Goal: Task Accomplishment & Management: Use online tool/utility

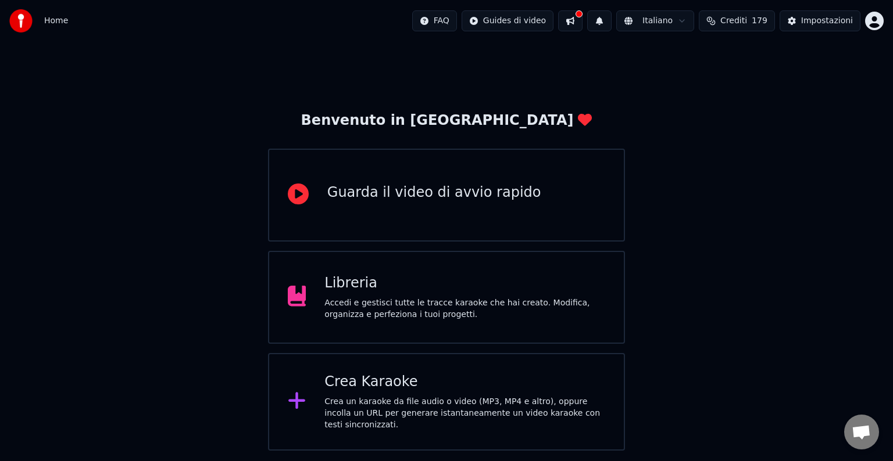
click at [428, 376] on div "Crea Karaoke Crea un karaoke da file audio o video (MP3, MP4 e altro), oppure i…" at bounding box center [446, 402] width 357 height 98
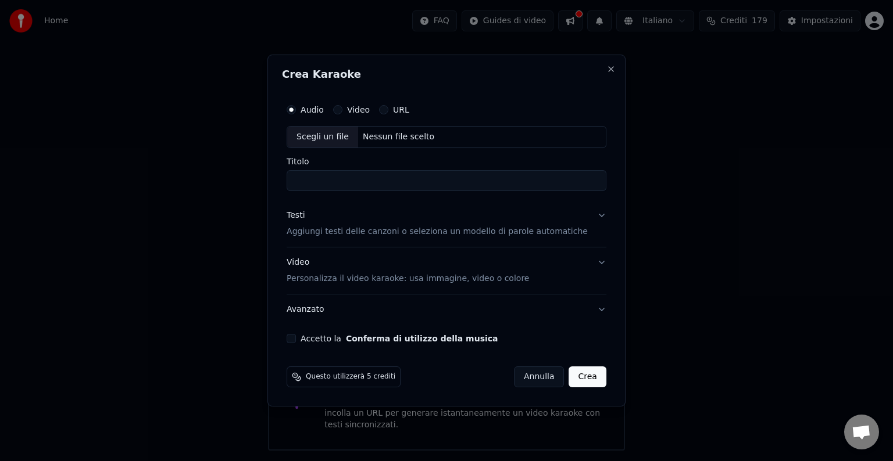
click at [327, 141] on div "Scegli un file" at bounding box center [322, 137] width 71 height 21
type input "**********"
drag, startPoint x: 439, startPoint y: 63, endPoint x: 552, endPoint y: 69, distance: 112.3
click at [552, 69] on div "**********" at bounding box center [446, 231] width 358 height 352
click at [296, 339] on button "Accetto la Conferma di utilizzo della musica" at bounding box center [291, 338] width 9 height 9
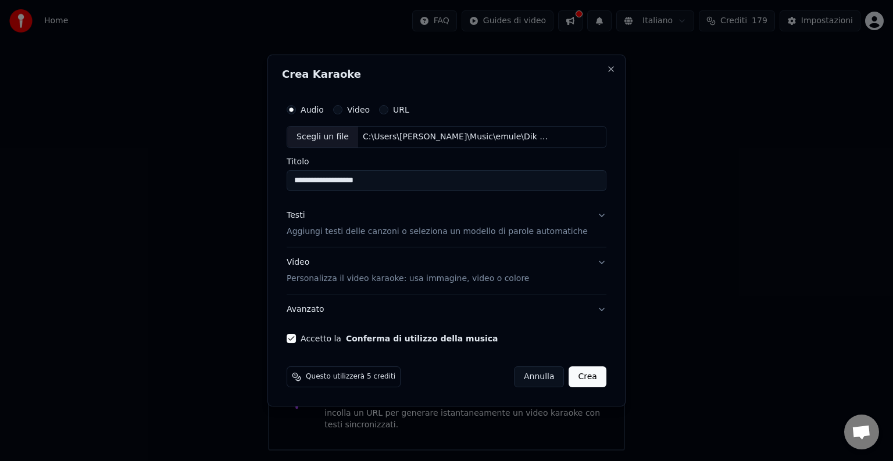
click at [572, 377] on button "Crea" at bounding box center [587, 377] width 37 height 21
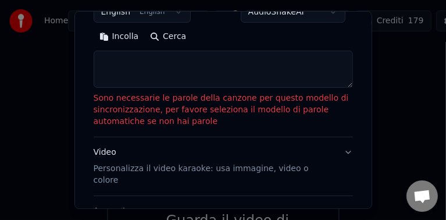
scroll to position [209, 0]
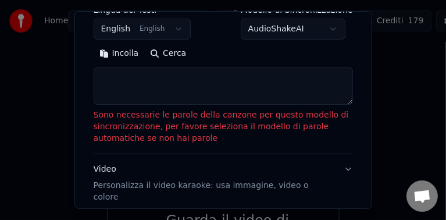
click at [109, 53] on button "Incolla" at bounding box center [119, 53] width 51 height 19
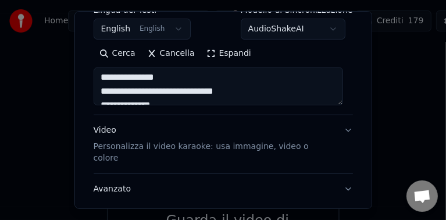
type textarea "**********"
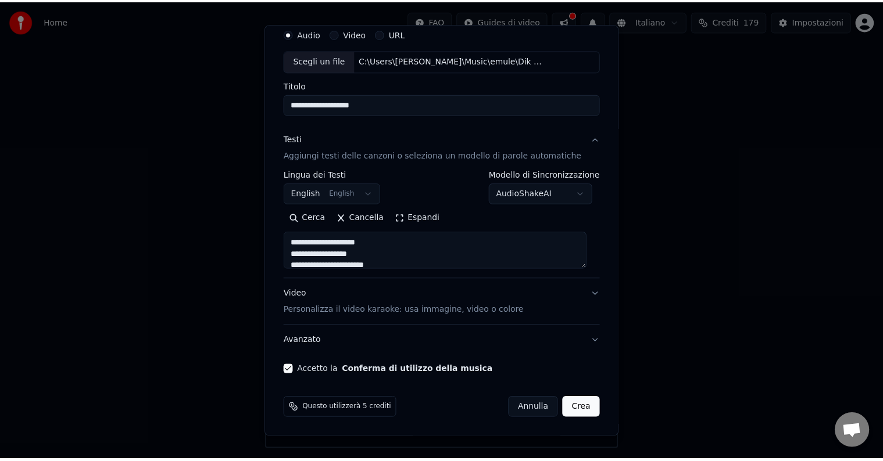
scroll to position [44, 0]
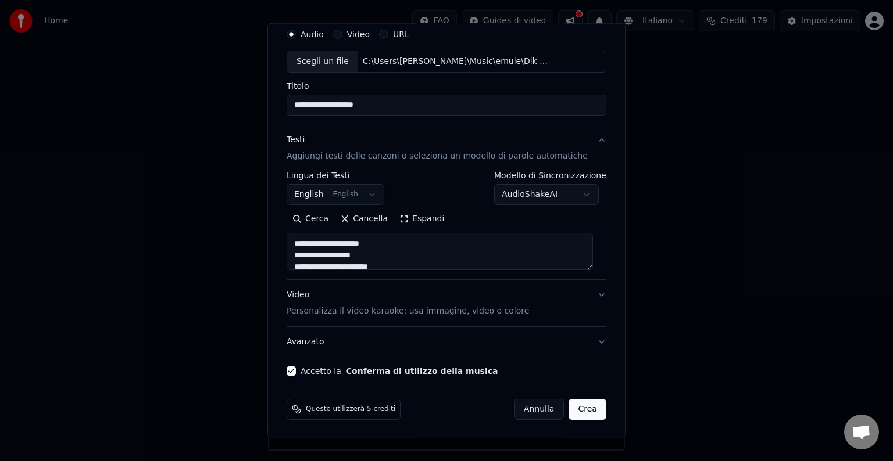
click at [576, 411] on button "Crea" at bounding box center [587, 409] width 37 height 21
select select "**"
type textarea "**********"
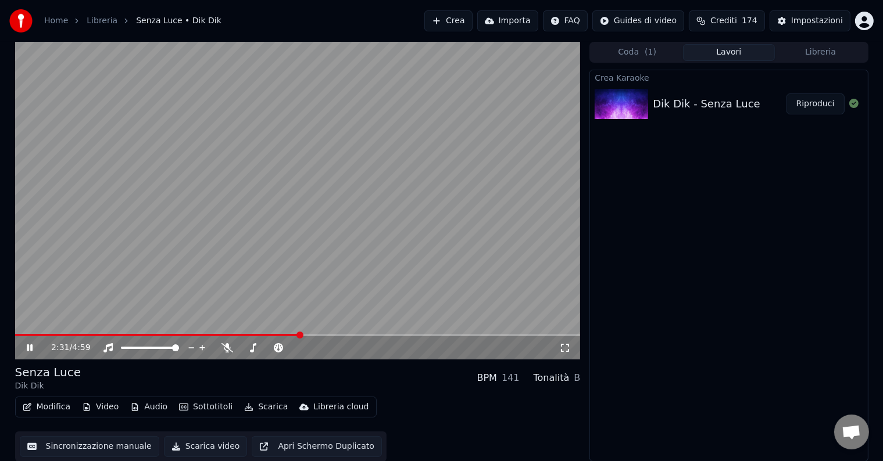
click at [300, 335] on span at bounding box center [297, 335] width 565 height 2
click at [154, 351] on span at bounding box center [153, 348] width 7 height 7
click at [386, 337] on div "2:31 / 4:59" at bounding box center [297, 347] width 565 height 23
click at [404, 333] on video at bounding box center [297, 201] width 565 height 318
click at [34, 350] on icon at bounding box center [37, 347] width 27 height 9
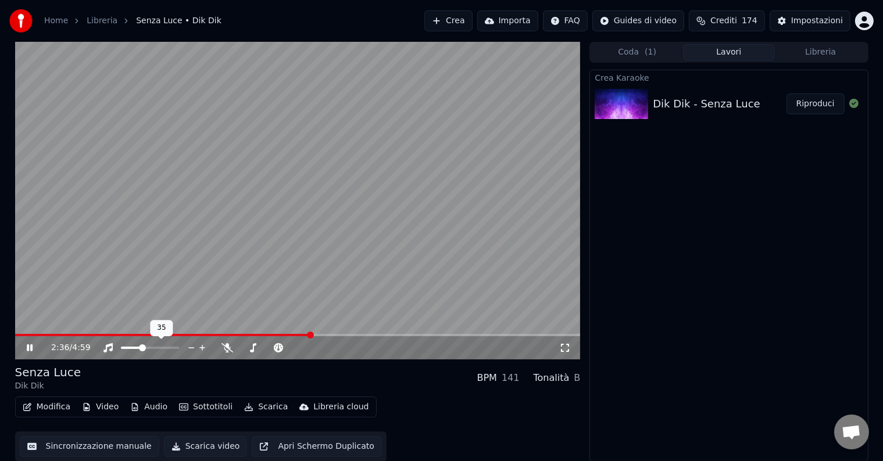
click at [141, 348] on span at bounding box center [131, 348] width 20 height 2
click at [414, 335] on span at bounding box center [297, 335] width 565 height 2
click at [464, 334] on video at bounding box center [297, 201] width 565 height 318
click at [463, 336] on span at bounding box center [297, 335] width 565 height 2
click at [29, 345] on icon at bounding box center [37, 347] width 27 height 9
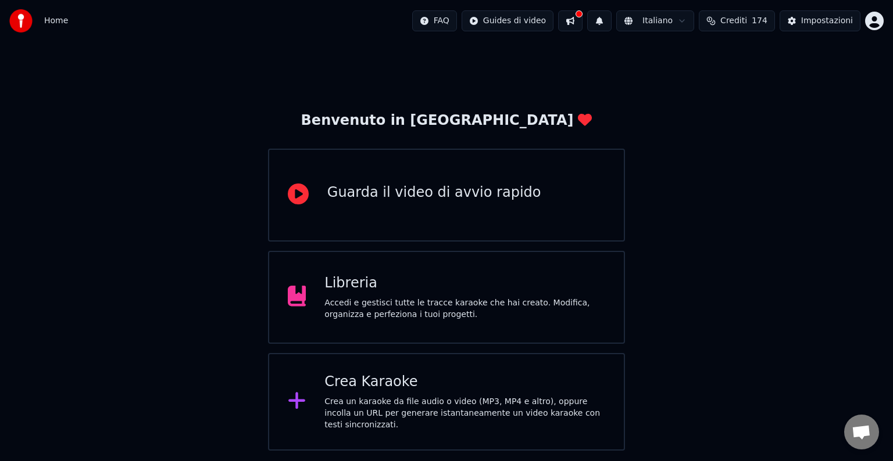
click at [452, 293] on div "Libreria Accedi e gestisci tutte le tracce karaoke che hai creato. Modifica, or…" at bounding box center [464, 297] width 281 height 46
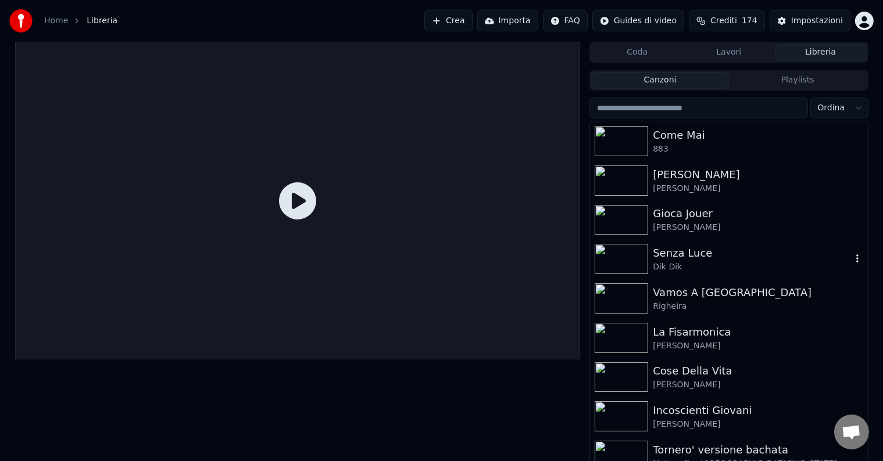
click at [851, 259] on icon "button" at bounding box center [857, 258] width 12 height 9
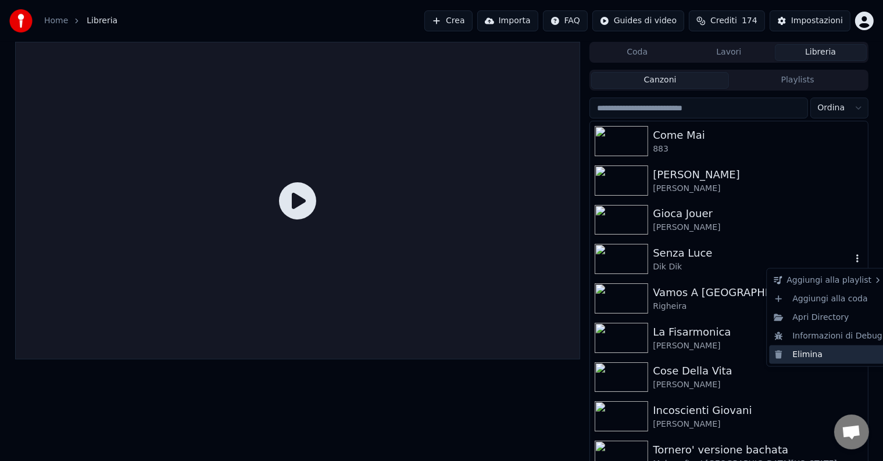
click at [805, 351] on div "Elimina" at bounding box center [828, 355] width 118 height 19
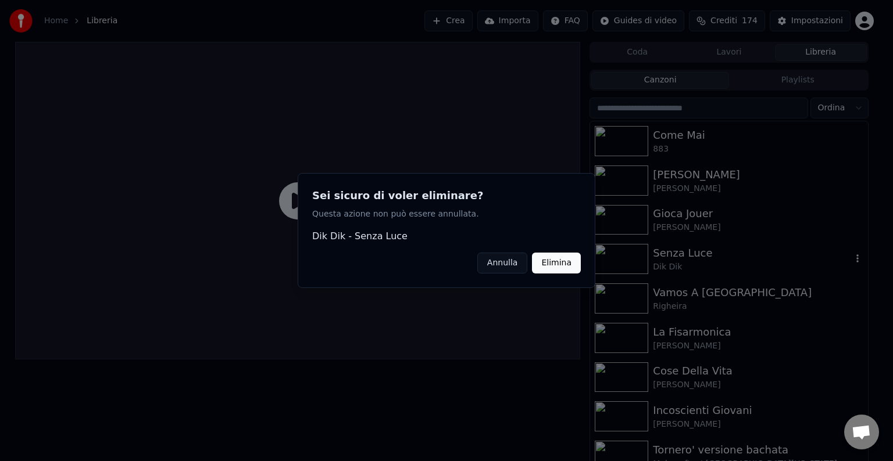
click at [547, 259] on button "Elimina" at bounding box center [556, 263] width 49 height 21
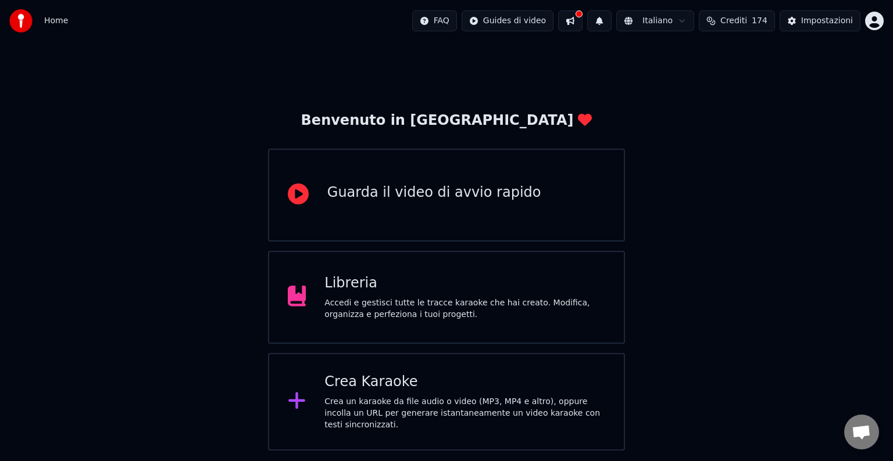
click at [391, 395] on div "Crea Karaoke Crea un karaoke da file audio o video (MP3, MP4 e altro), oppure i…" at bounding box center [464, 402] width 281 height 58
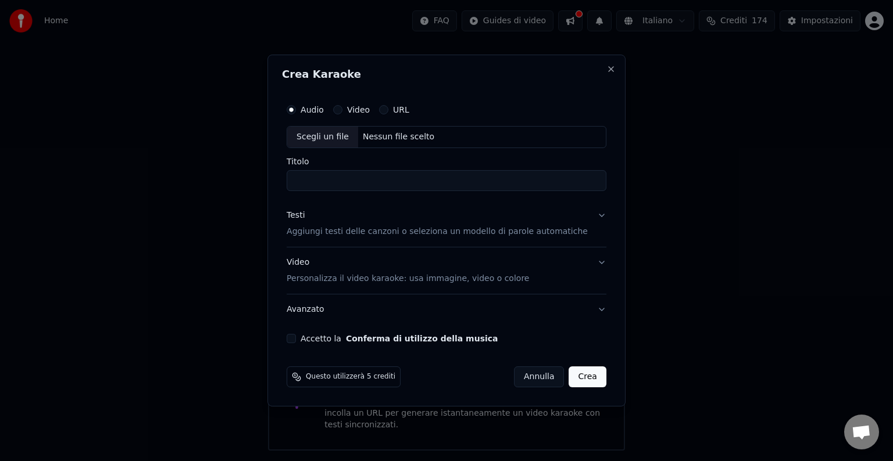
click at [314, 137] on div "Scegli un file" at bounding box center [322, 137] width 71 height 21
type input "**********"
click at [296, 338] on button "Accetto la Conferma di utilizzo della musica" at bounding box center [291, 338] width 9 height 9
click at [576, 374] on button "Crea" at bounding box center [587, 377] width 37 height 21
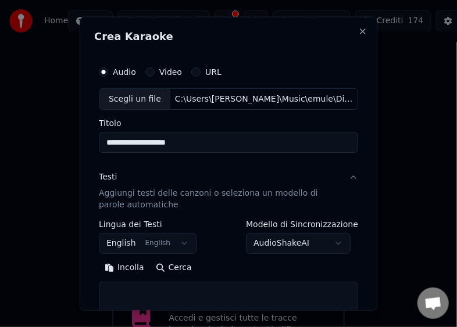
click at [128, 267] on button "Incolla" at bounding box center [124, 268] width 51 height 19
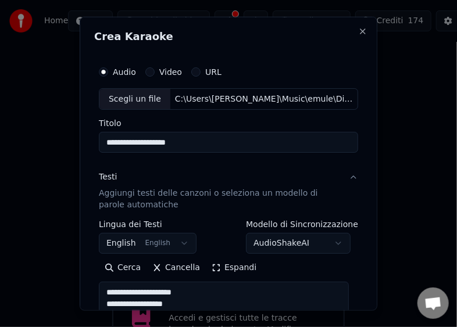
type textarea "**********"
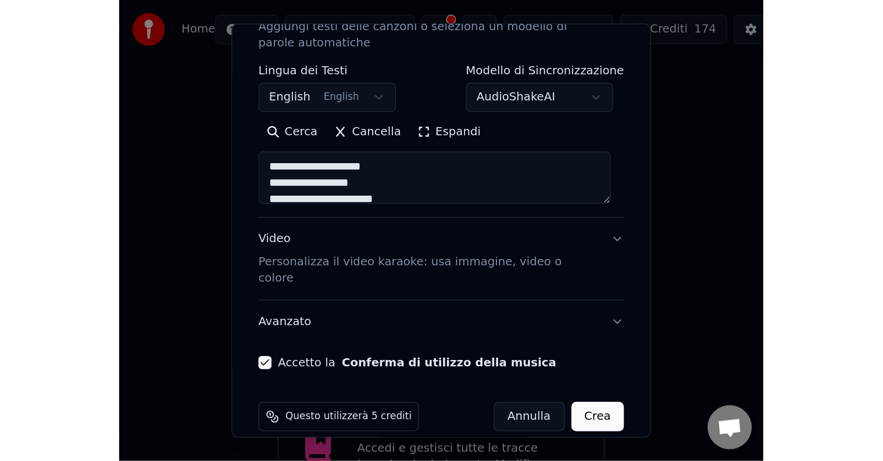
scroll to position [176, 0]
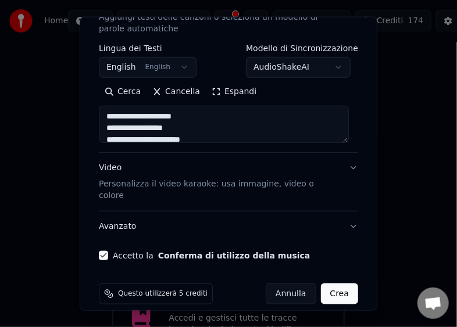
click at [339, 284] on button "Crea" at bounding box center [339, 294] width 37 height 21
select select "**"
type textarea "**********"
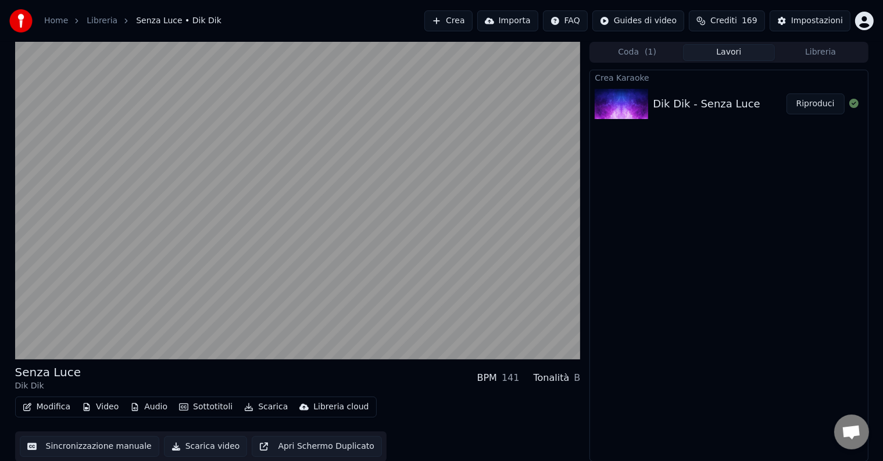
drag, startPoint x: 704, startPoint y: 159, endPoint x: 617, endPoint y: 120, distance: 96.0
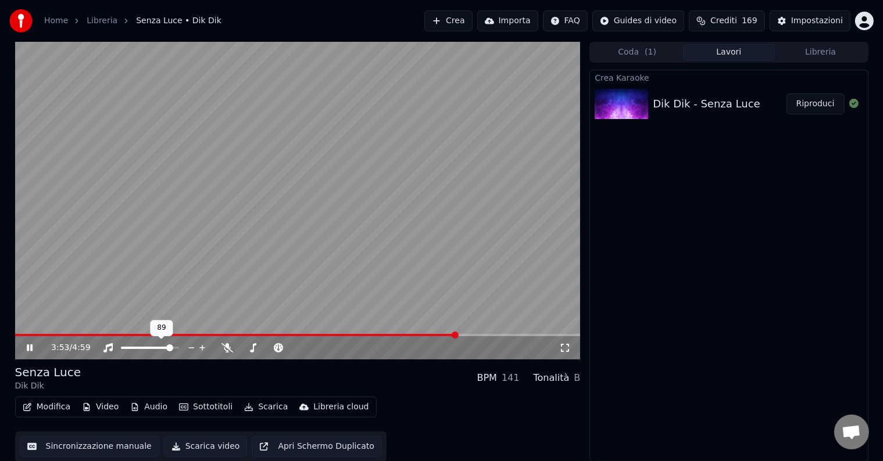
click at [173, 346] on span at bounding box center [169, 348] width 7 height 7
click at [191, 447] on button "Scarica video" at bounding box center [206, 446] width 84 height 21
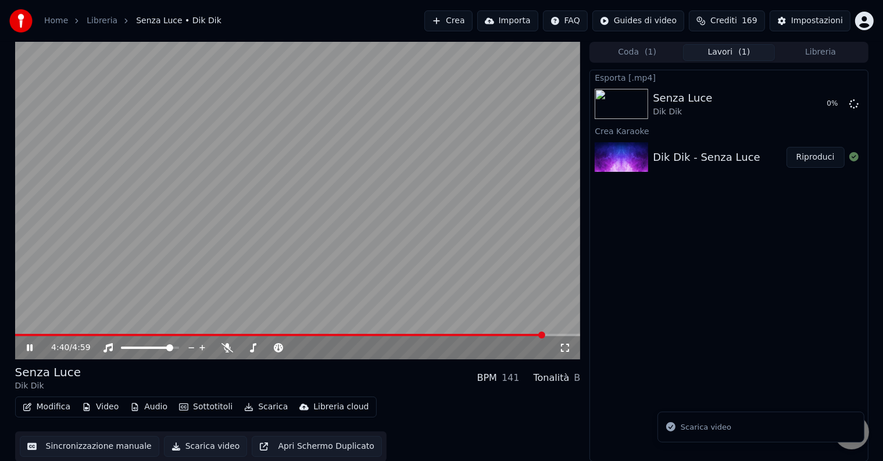
click at [28, 346] on icon at bounding box center [30, 348] width 6 height 7
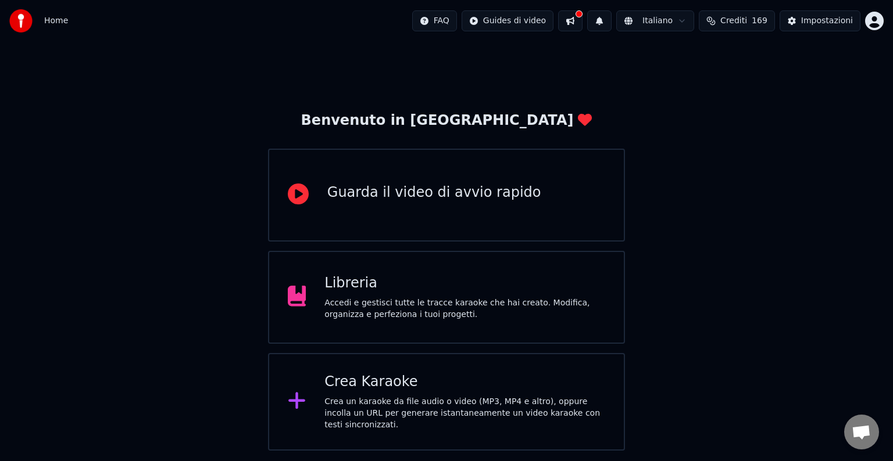
click at [530, 312] on div "Accedi e gestisci tutte le tracce karaoke che hai creato. Modifica, organizza e…" at bounding box center [464, 309] width 281 height 23
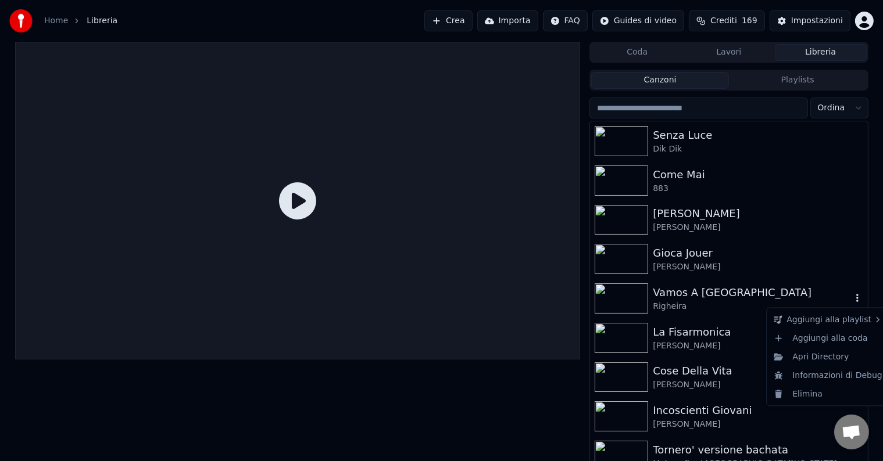
click at [851, 298] on icon "button" at bounding box center [857, 297] width 12 height 9
click at [819, 391] on div "Elimina" at bounding box center [828, 394] width 118 height 19
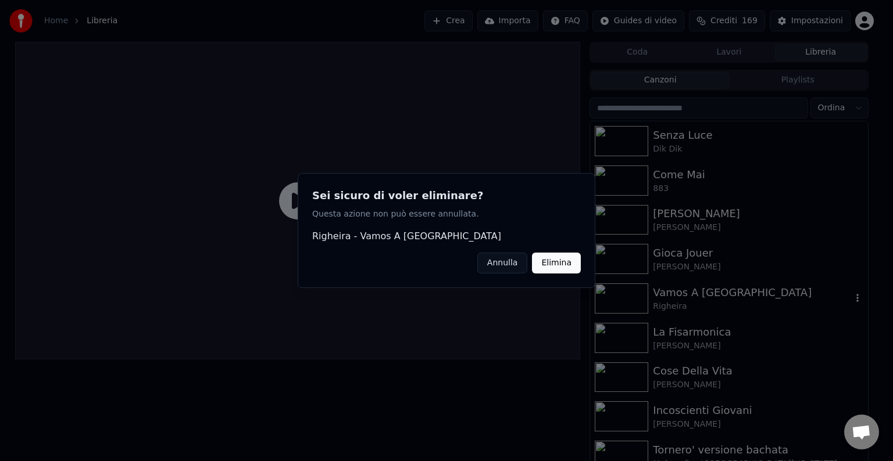
click at [560, 263] on button "Elimina" at bounding box center [556, 263] width 49 height 21
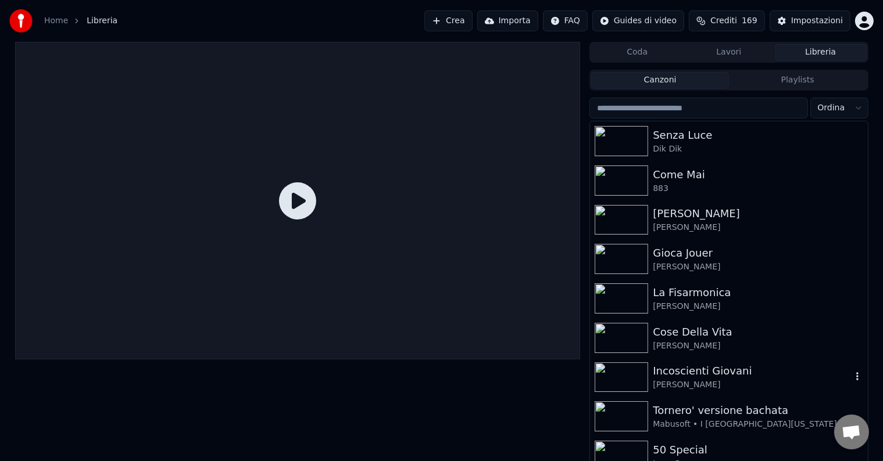
scroll to position [58, 0]
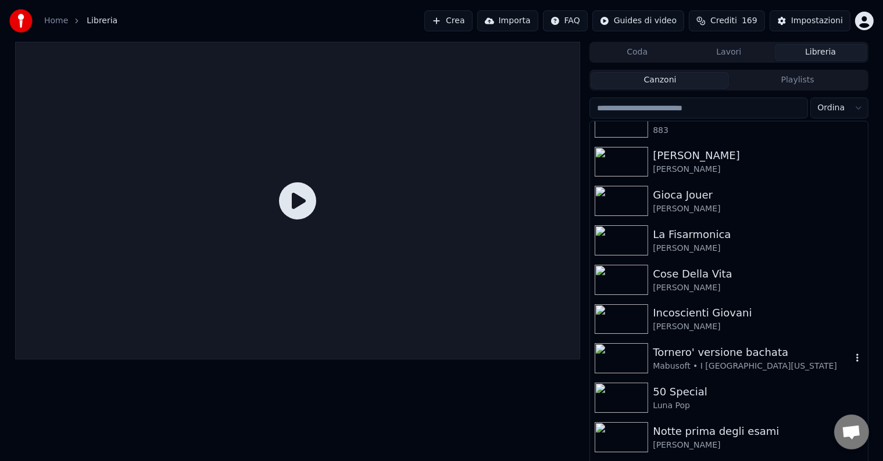
click at [851, 361] on icon "button" at bounding box center [857, 357] width 12 height 9
click at [851, 362] on icon "button" at bounding box center [857, 357] width 12 height 9
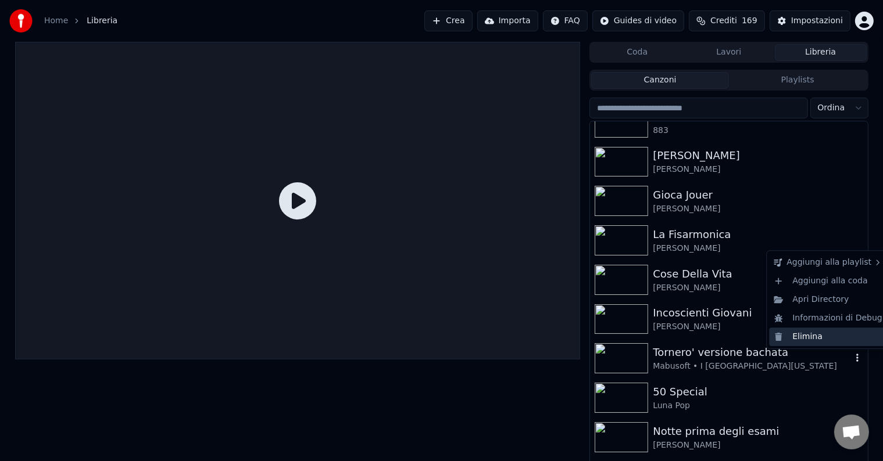
click at [801, 339] on div "Elimina" at bounding box center [828, 337] width 118 height 19
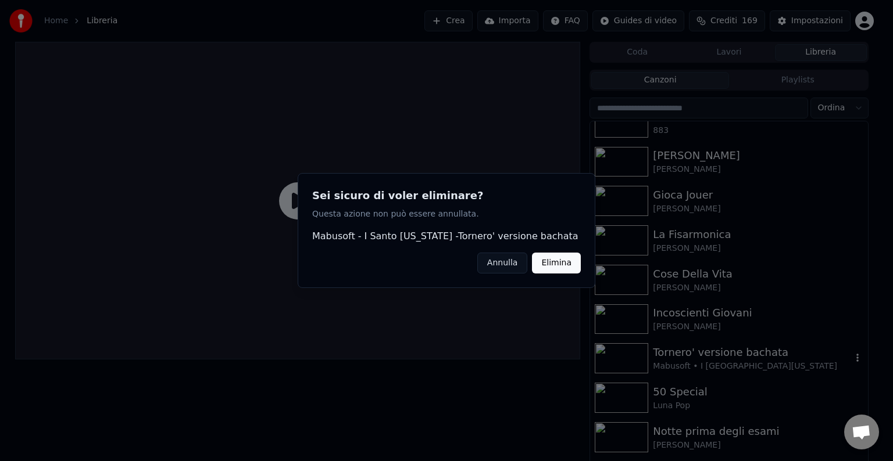
click at [565, 261] on button "Elimina" at bounding box center [556, 263] width 49 height 21
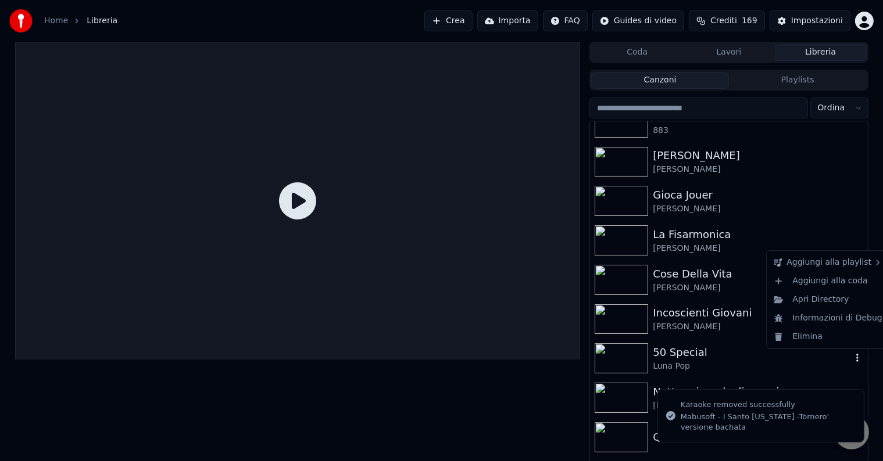
click at [856, 356] on icon "button" at bounding box center [857, 358] width 2 height 8
click at [809, 339] on div "Elimina" at bounding box center [828, 337] width 118 height 19
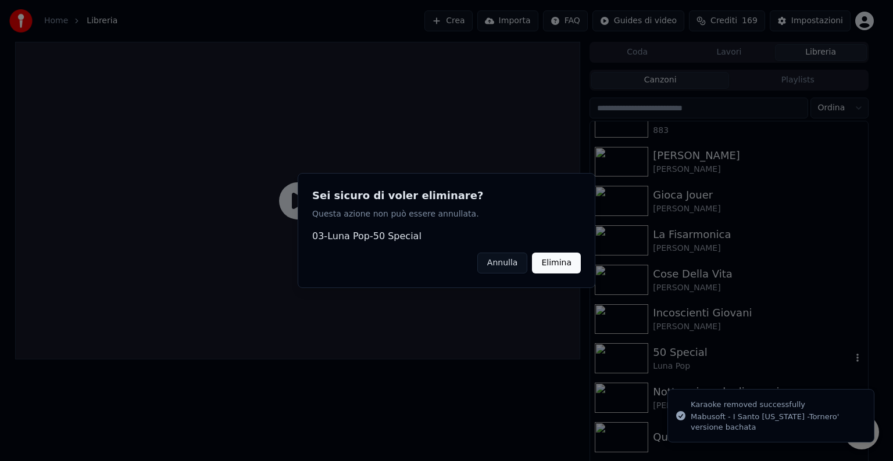
click at [550, 264] on button "Elimina" at bounding box center [556, 263] width 49 height 21
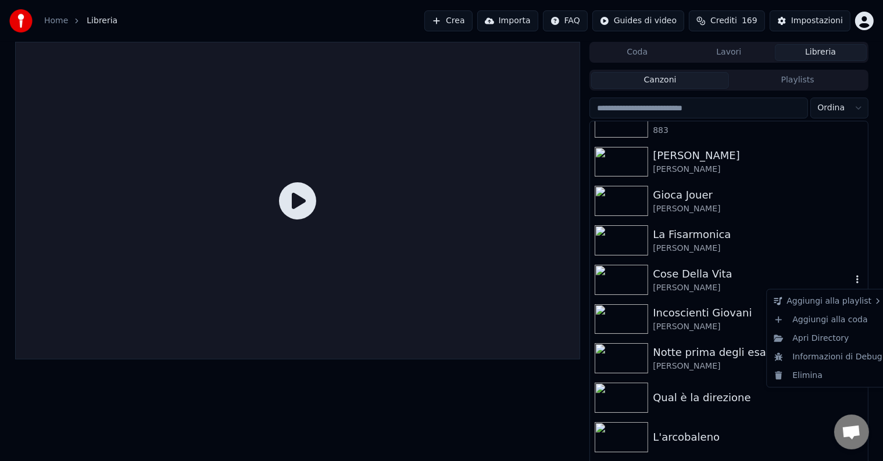
click at [851, 282] on icon "button" at bounding box center [857, 279] width 12 height 9
click at [818, 375] on div "Elimina" at bounding box center [828, 376] width 118 height 19
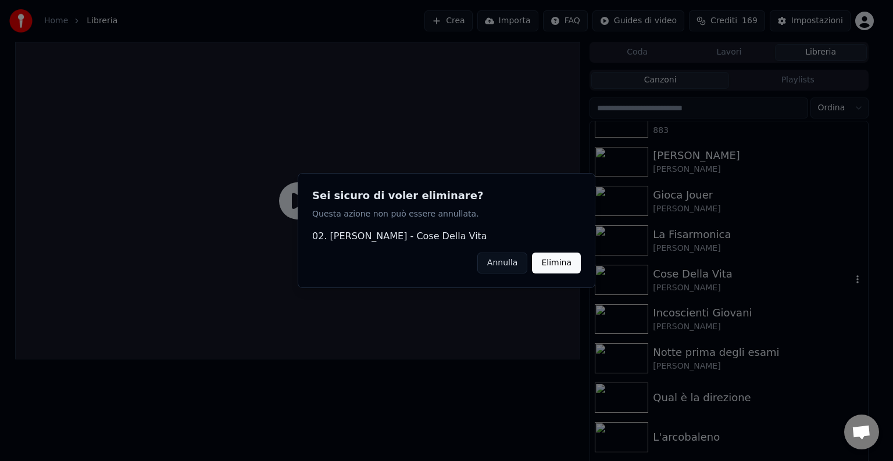
click at [564, 262] on button "Elimina" at bounding box center [556, 263] width 49 height 21
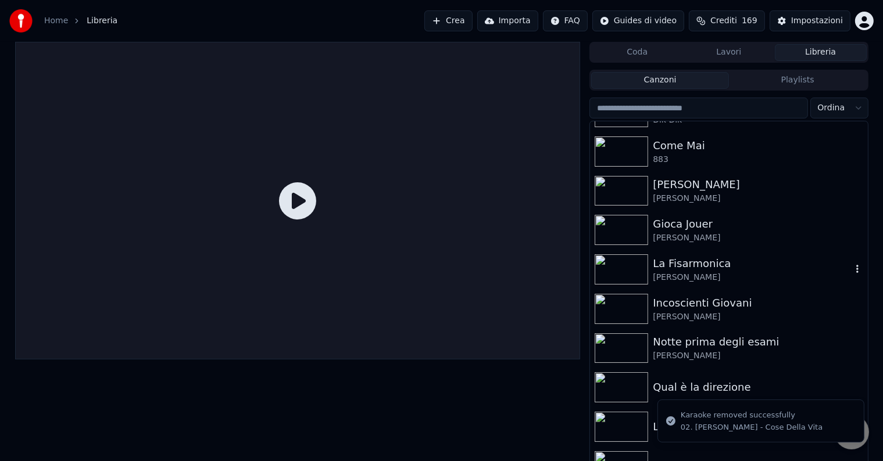
scroll to position [0, 0]
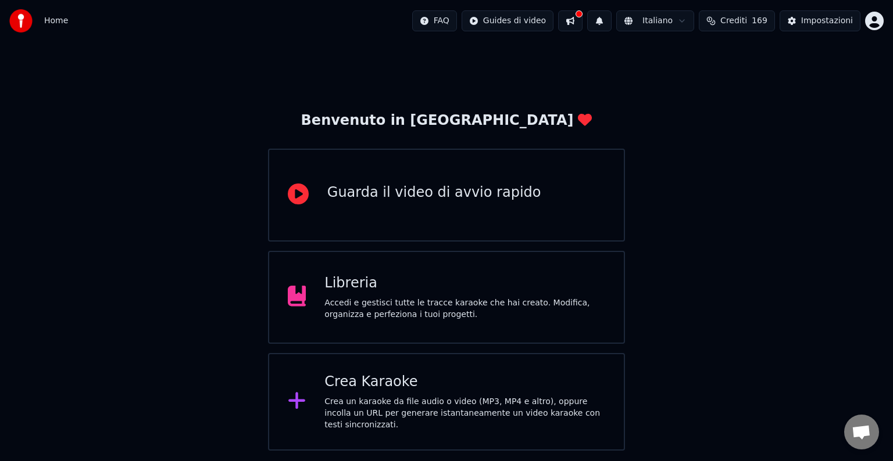
click at [388, 385] on div "Crea Karaoke" at bounding box center [464, 382] width 281 height 19
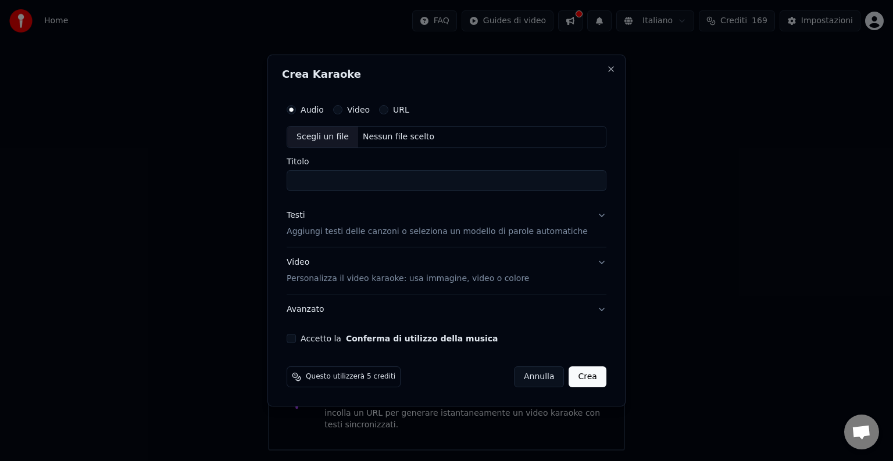
click at [323, 143] on div "Scegli un file" at bounding box center [322, 137] width 71 height 21
type input "**********"
click at [296, 335] on button "Accetto la Conferma di utilizzo della musica" at bounding box center [291, 338] width 9 height 9
click at [581, 377] on button "Crea" at bounding box center [587, 377] width 37 height 21
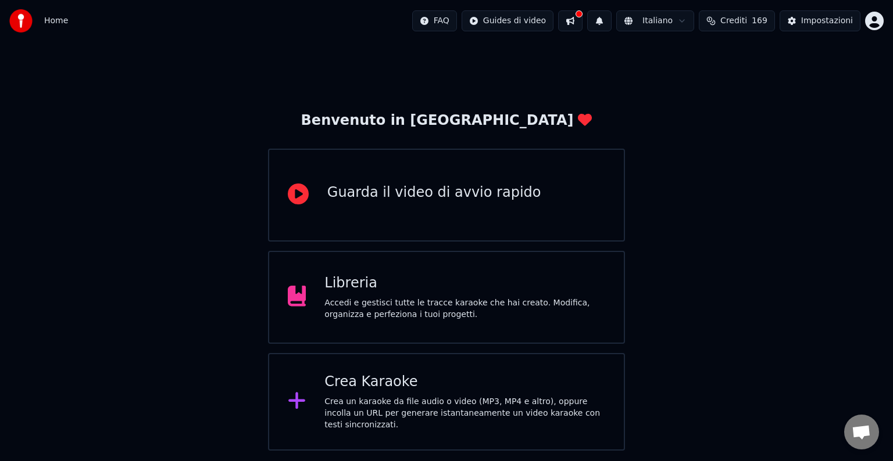
drag, startPoint x: 216, startPoint y: 7, endPoint x: 603, endPoint y: -9, distance: 387.4
click at [725, 91] on div "Benvenuto in Youka Guarda il video di avvio rapido Libreria Accedi e gestisci t…" at bounding box center [446, 246] width 893 height 409
click at [446, 409] on div "Crea un karaoke da file audio o video (MP3, MP4 e altro), oppure incolla un URL…" at bounding box center [464, 413] width 281 height 35
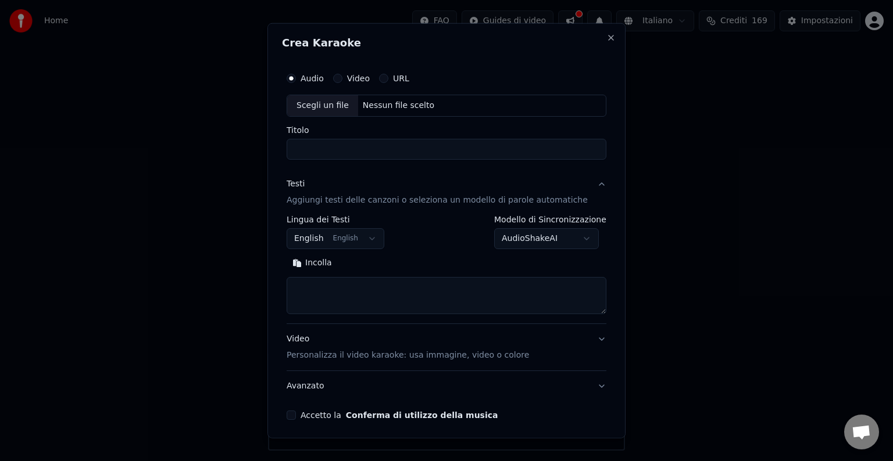
select select
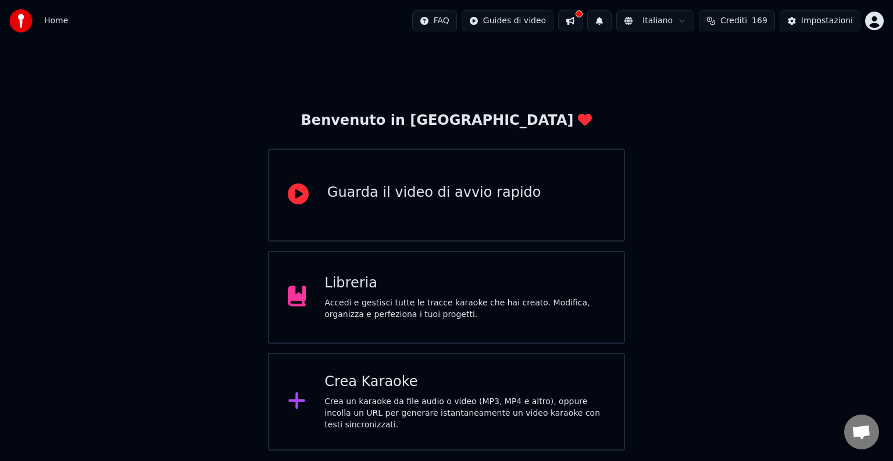
drag, startPoint x: 281, startPoint y: 10, endPoint x: 298, endPoint y: 11, distance: 16.3
click at [342, 300] on div "Accedi e gestisci tutte le tracce karaoke che hai creato. Modifica, organizza e…" at bounding box center [464, 309] width 281 height 23
click at [425, 386] on div "Crea Karaoke" at bounding box center [464, 382] width 281 height 19
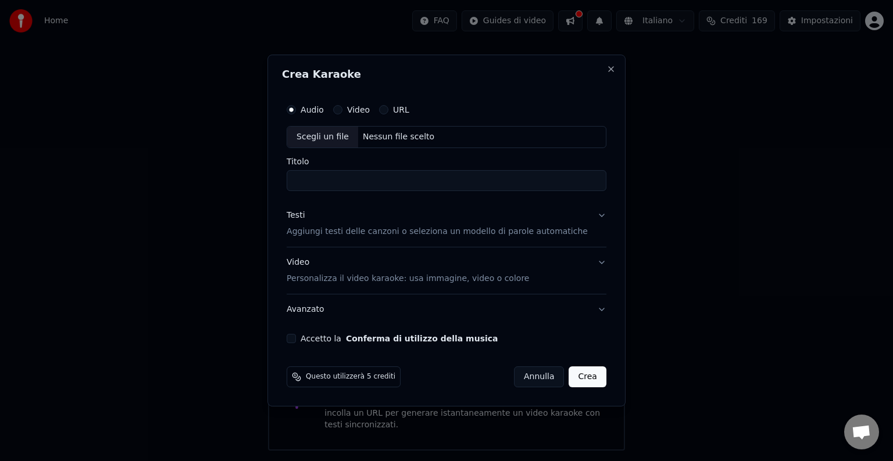
click at [318, 137] on div "Scegli un file" at bounding box center [322, 137] width 71 height 21
type input "**********"
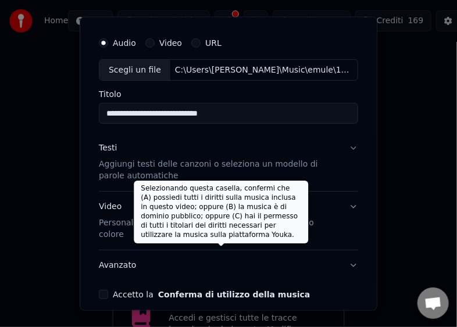
scroll to position [58, 0]
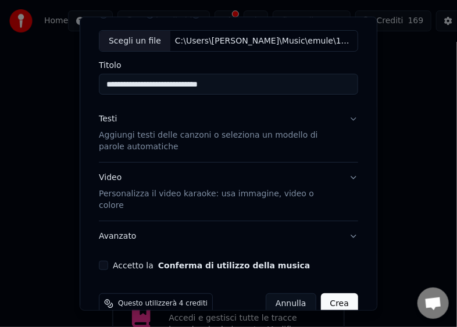
click at [105, 261] on button "Accetto la Conferma di utilizzo della musica" at bounding box center [103, 265] width 9 height 9
click at [327, 293] on button "Crea" at bounding box center [339, 303] width 37 height 21
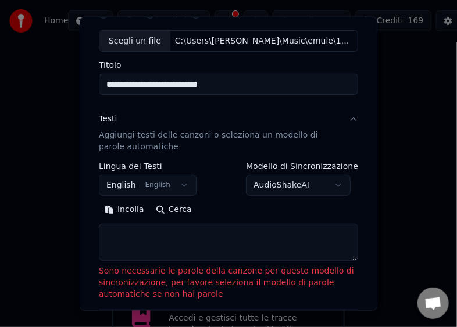
click at [114, 210] on button "Incolla" at bounding box center [124, 209] width 51 height 19
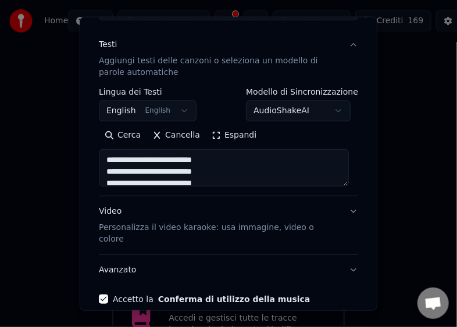
type textarea "**********"
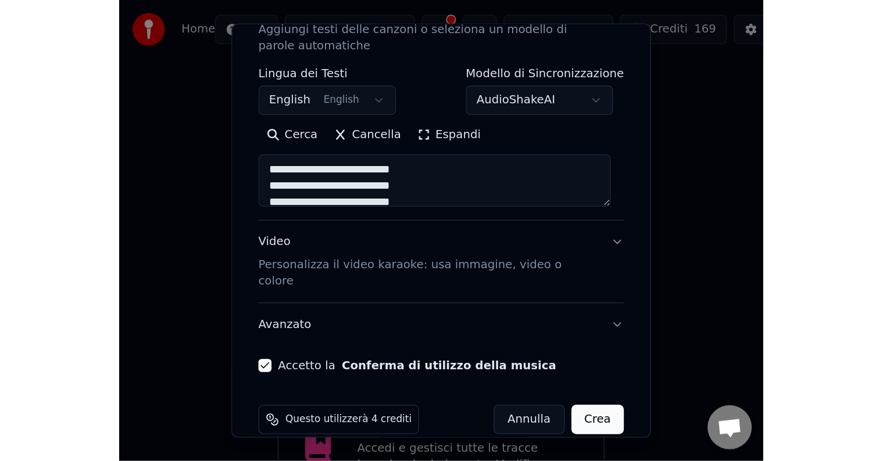
scroll to position [176, 0]
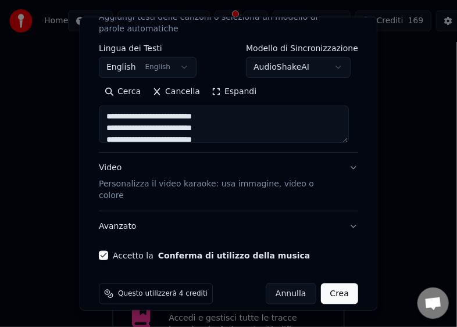
click at [334, 284] on button "Crea" at bounding box center [339, 294] width 37 height 21
select select "**"
type textarea "**********"
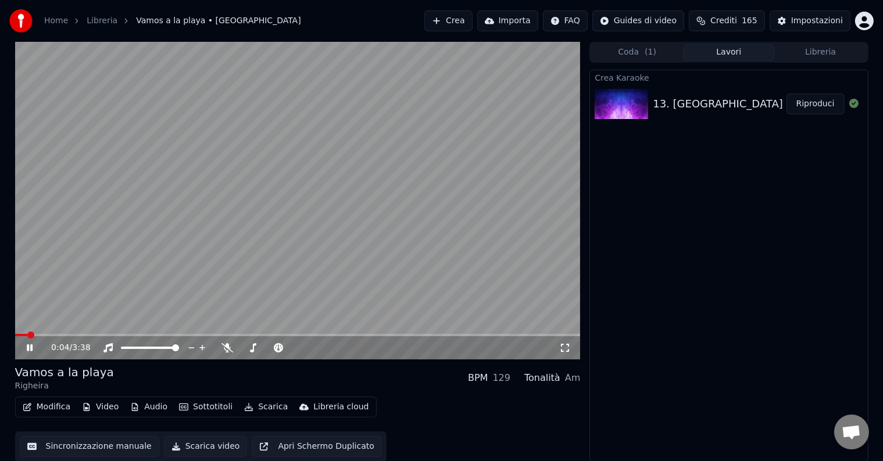
click at [357, 336] on span at bounding box center [297, 335] width 565 height 2
click at [155, 349] on span at bounding box center [153, 348] width 7 height 7
click at [191, 449] on button "Scarica video" at bounding box center [206, 446] width 84 height 21
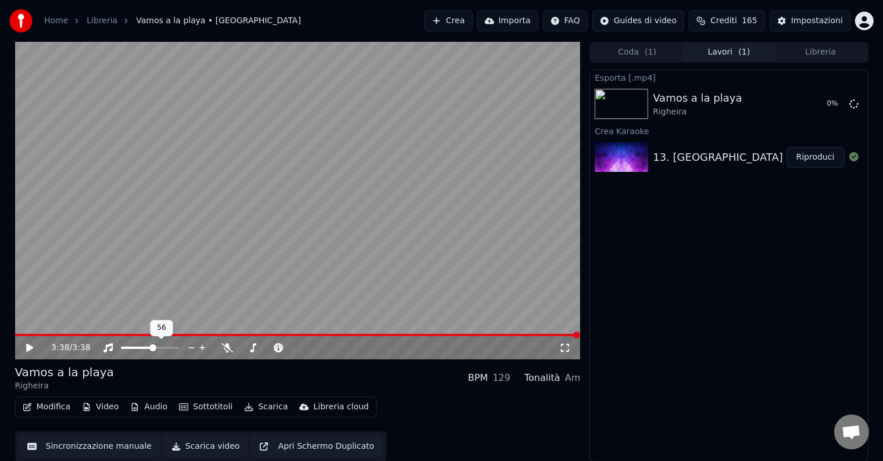
click at [154, 345] on span at bounding box center [152, 348] width 7 height 7
click at [131, 349] on span at bounding box center [133, 348] width 7 height 7
click at [112, 450] on button "Sincronizzazione manuale" at bounding box center [89, 446] width 139 height 21
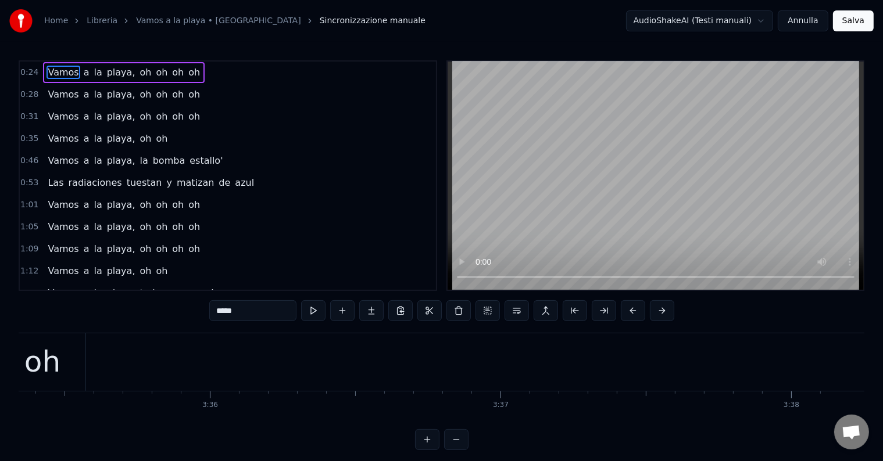
scroll to position [0, 62577]
